Goal: Information Seeking & Learning: Learn about a topic

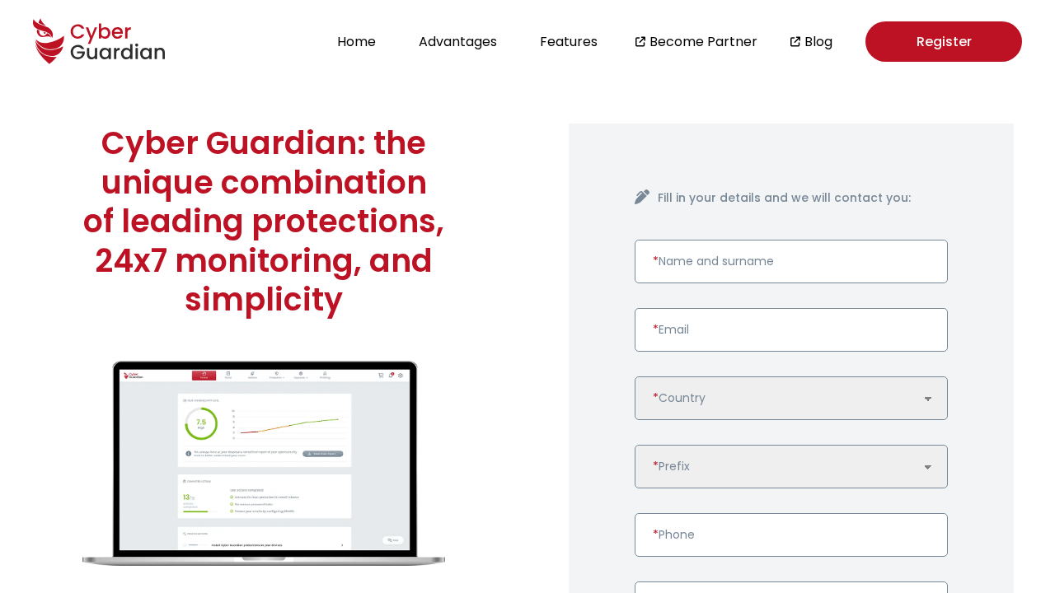
scroll to position [4238, 0]
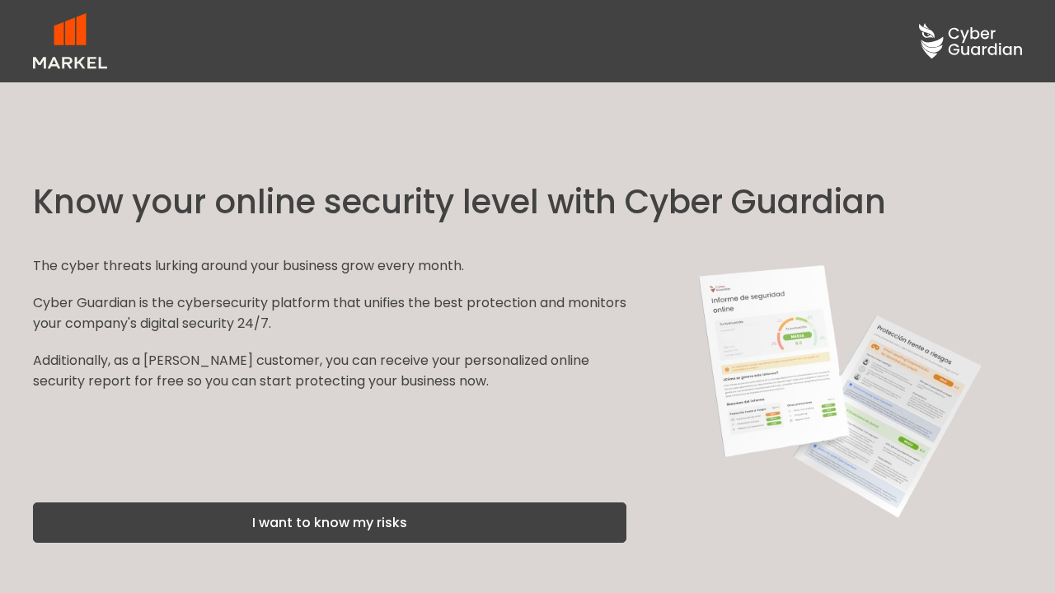
scroll to position [2499, 0]
